Goal: Entertainment & Leisure: Consume media (video, audio)

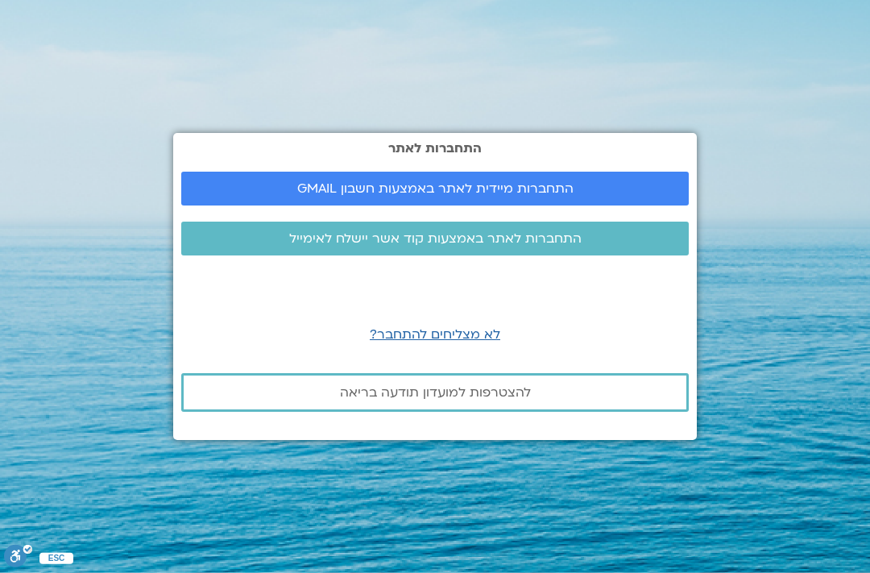
click at [545, 196] on span "התחברות מיידית לאתר באמצעות חשבון GMAIL" at bounding box center [435, 188] width 276 height 15
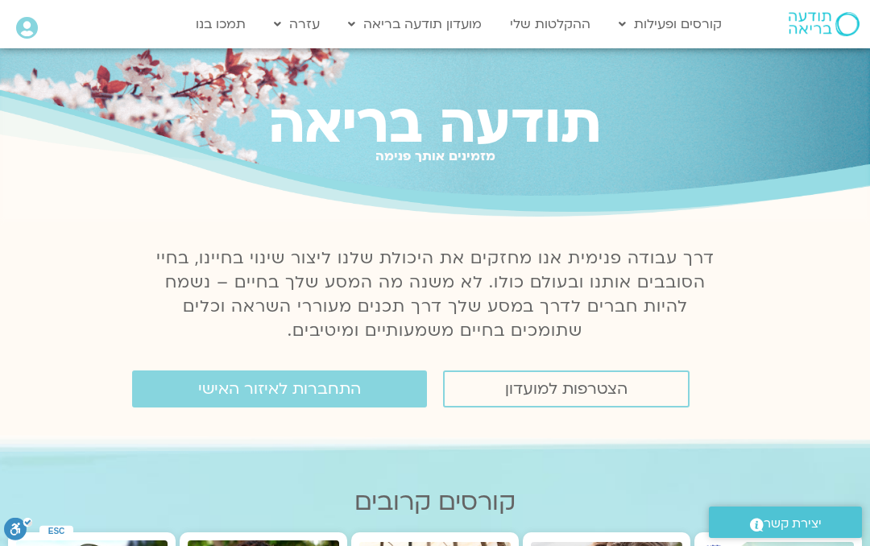
click at [320, 383] on span "התחברות לאיזור האישי" at bounding box center [279, 389] width 163 height 18
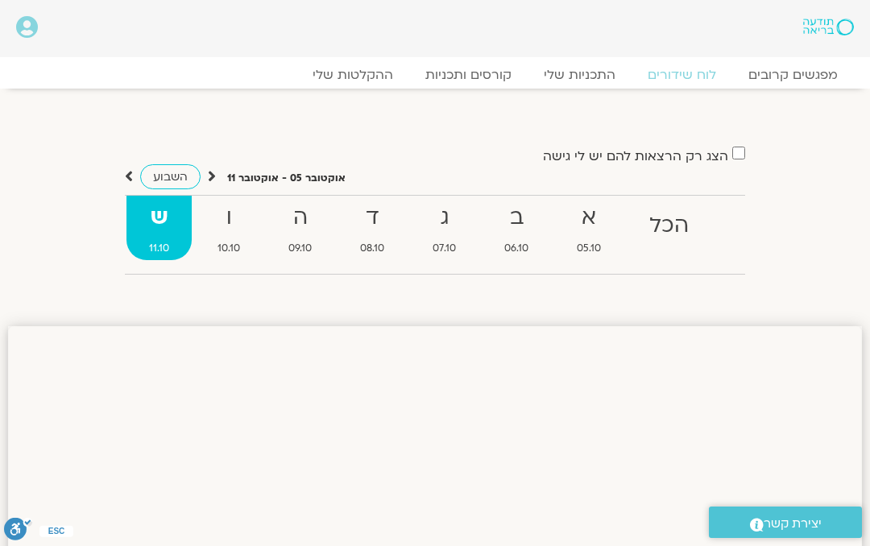
click at [367, 75] on link "ההקלטות שלי" at bounding box center [352, 75] width 113 height 16
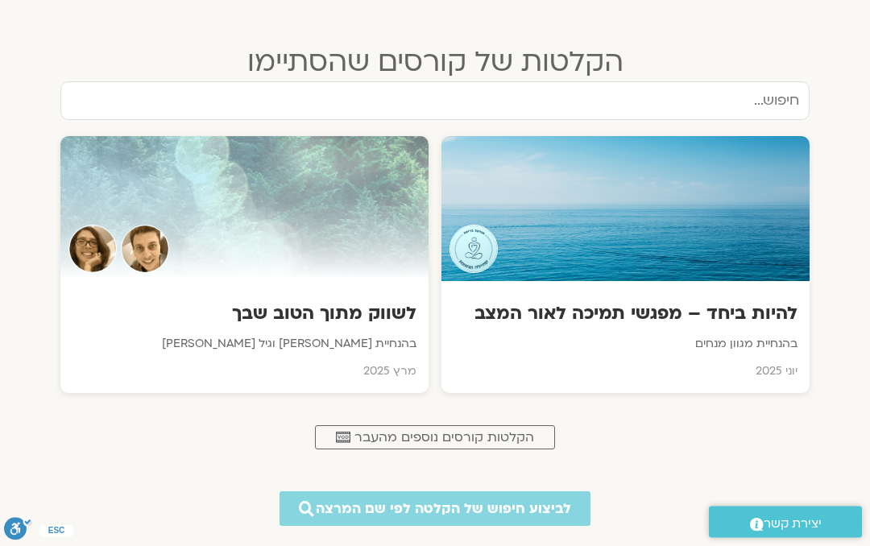
scroll to position [665, 0]
click at [273, 305] on h3 "לשווק מתוך הטוב שבך" at bounding box center [245, 313] width 344 height 24
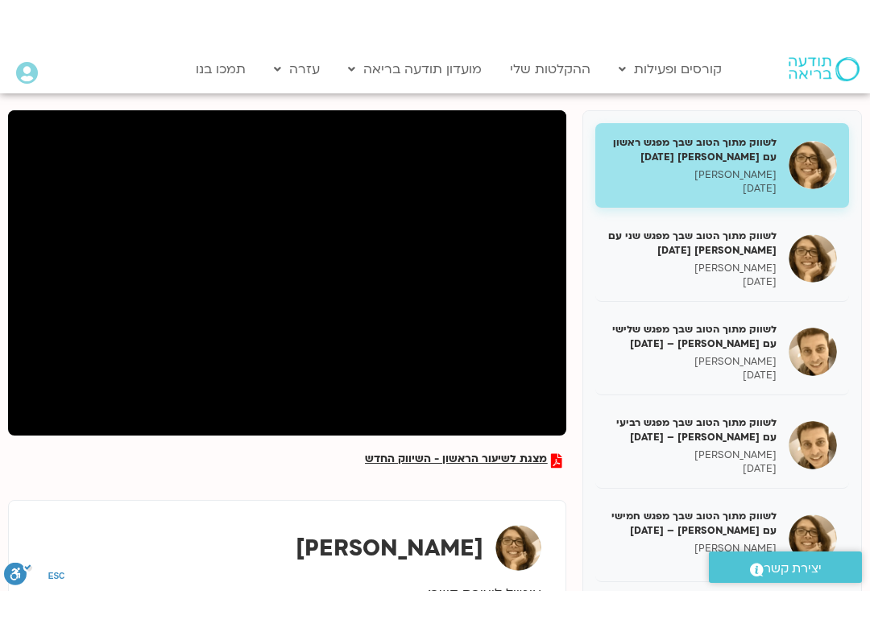
scroll to position [16, 0]
